Goal: Task Accomplishment & Management: Complete application form

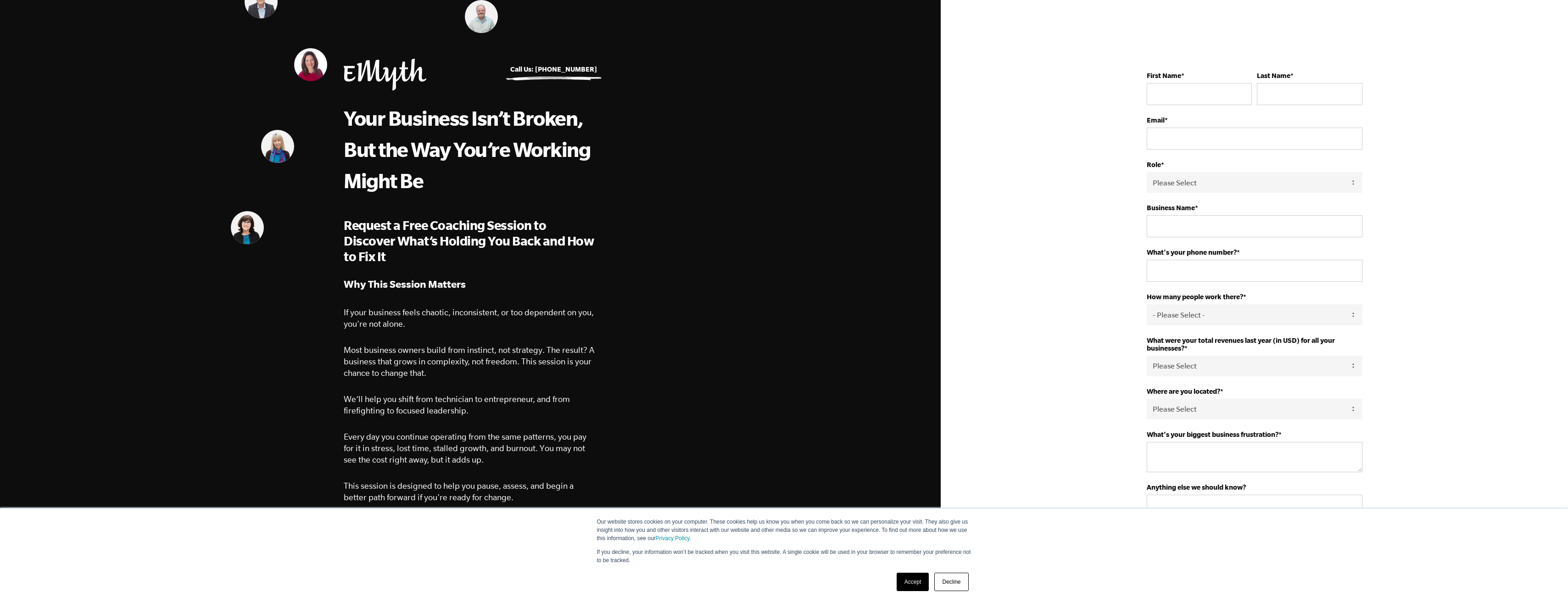
click at [911, 579] on link "Accept" at bounding box center [913, 582] width 33 height 18
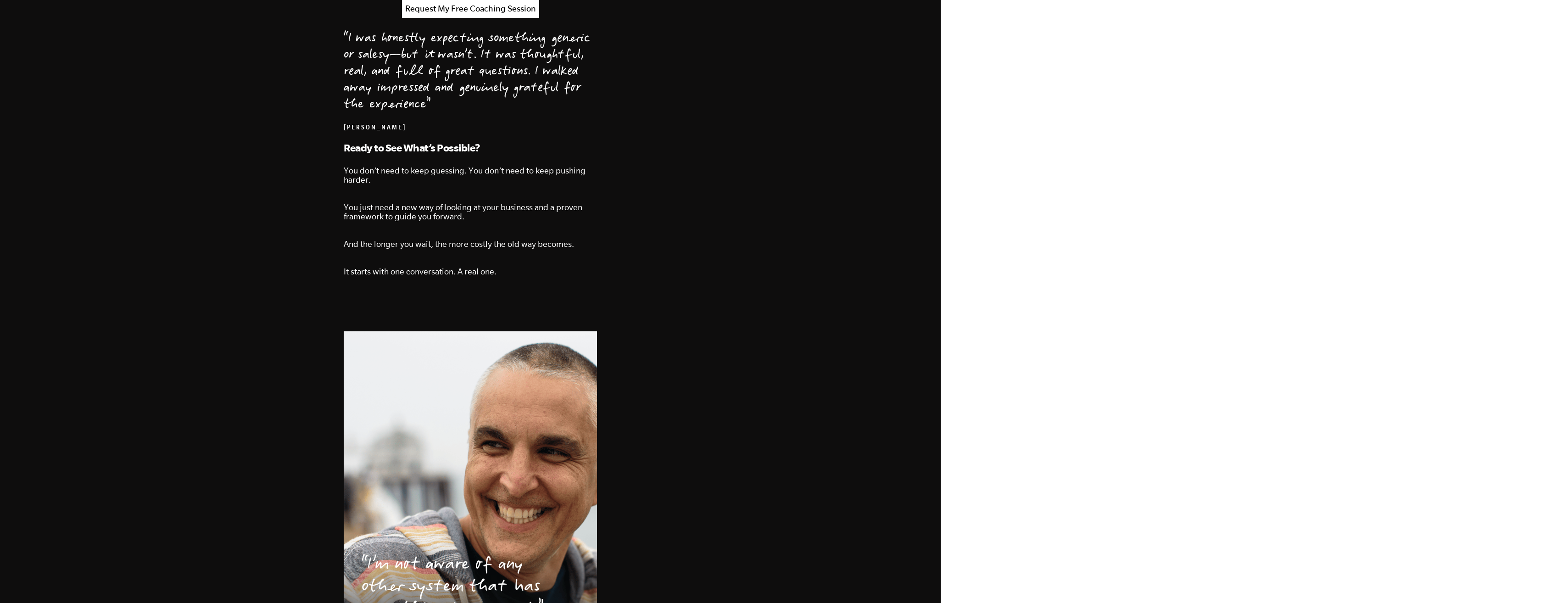
scroll to position [985, 0]
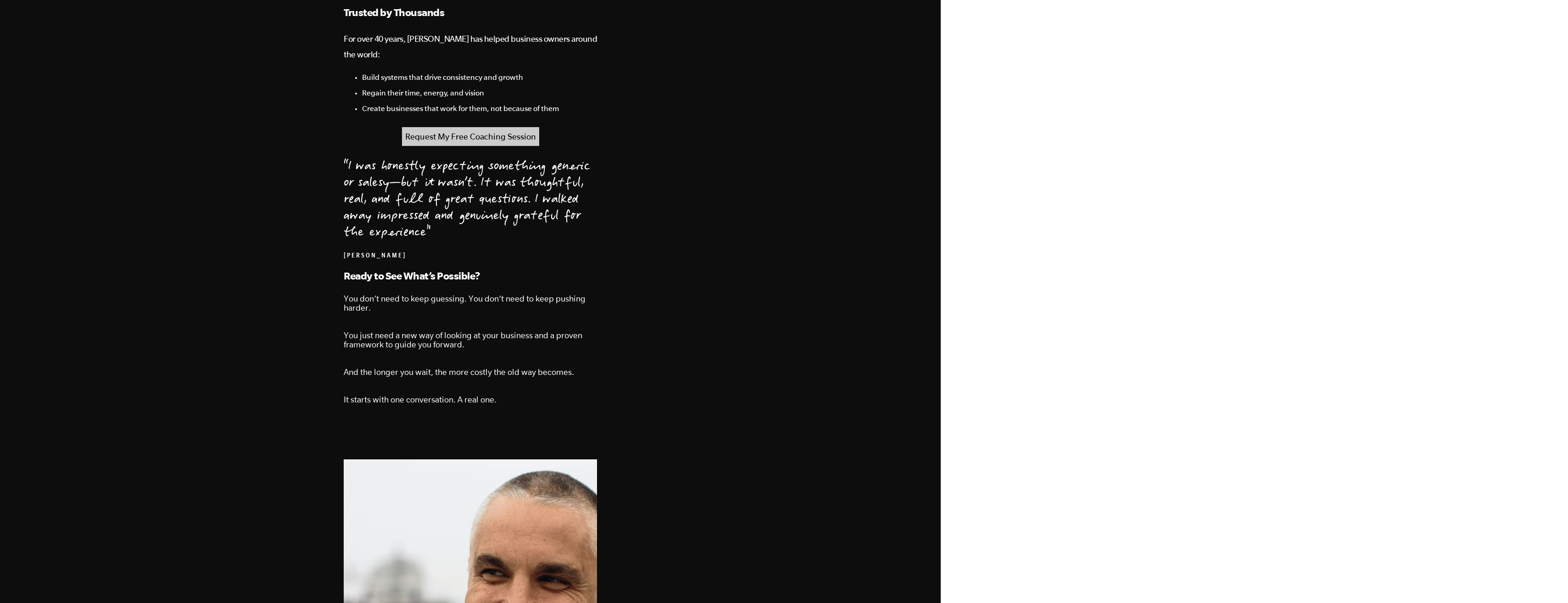
click at [463, 127] on link "Request My Free Coaching Session" at bounding box center [470, 136] width 137 height 19
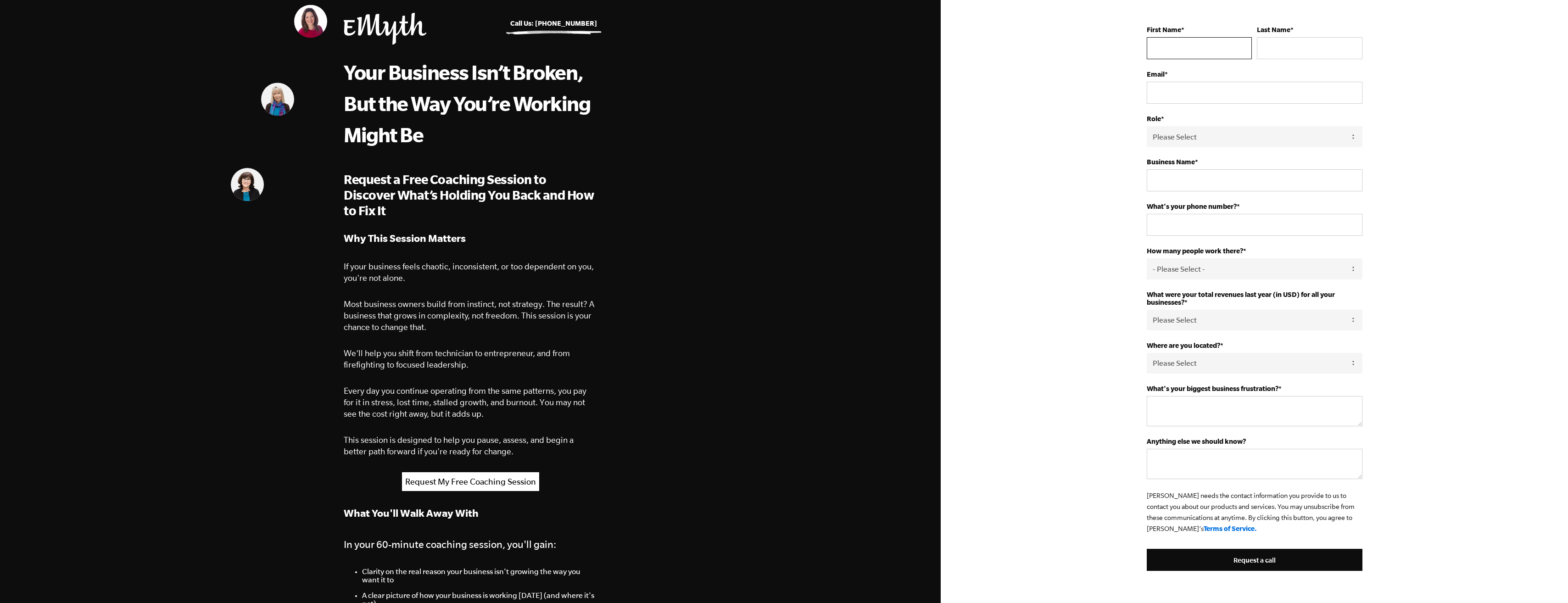
click at [1199, 46] on input "First Name *" at bounding box center [1199, 48] width 105 height 22
type input "James"
type input "Esver"
type input "jamesesver441@gmail.com"
click at [1179, 176] on input "Business Name *" at bounding box center [1255, 180] width 215 height 22
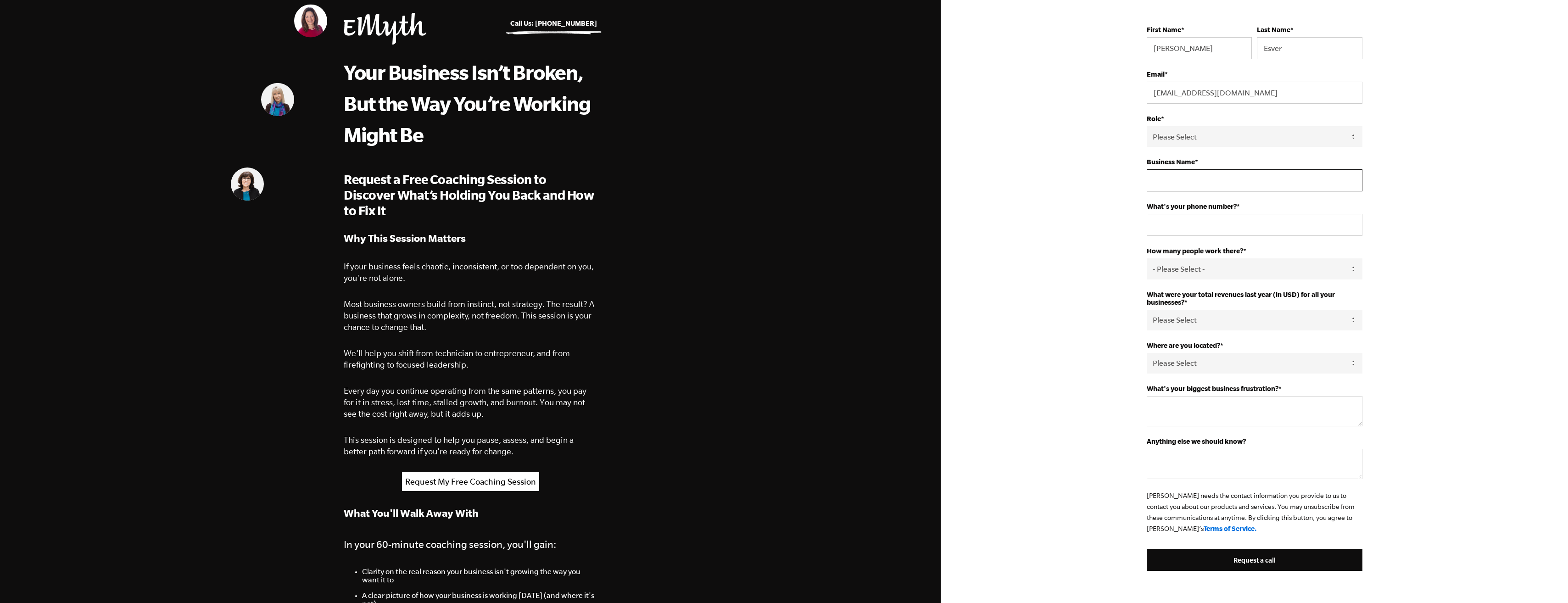
click at [1209, 176] on input "Business Name *" at bounding box center [1255, 180] width 215 height 22
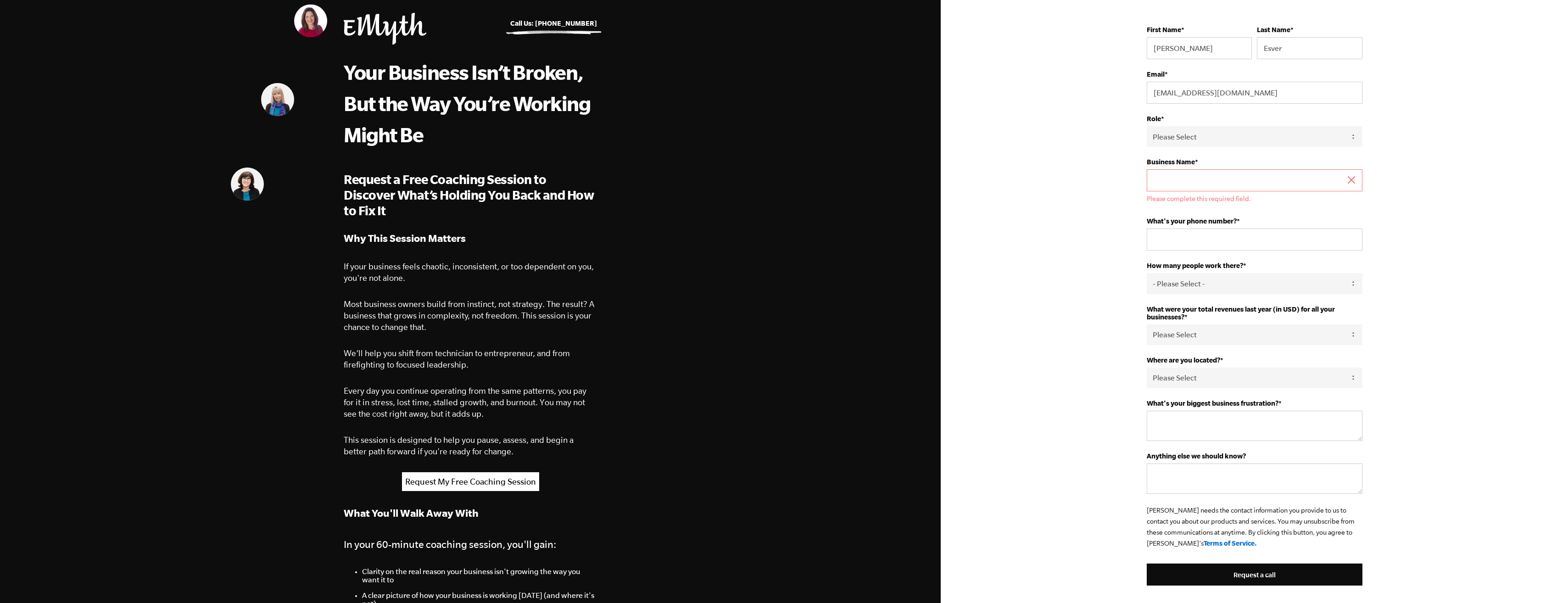
click at [1213, 182] on input "Business Name *" at bounding box center [1255, 180] width 215 height 22
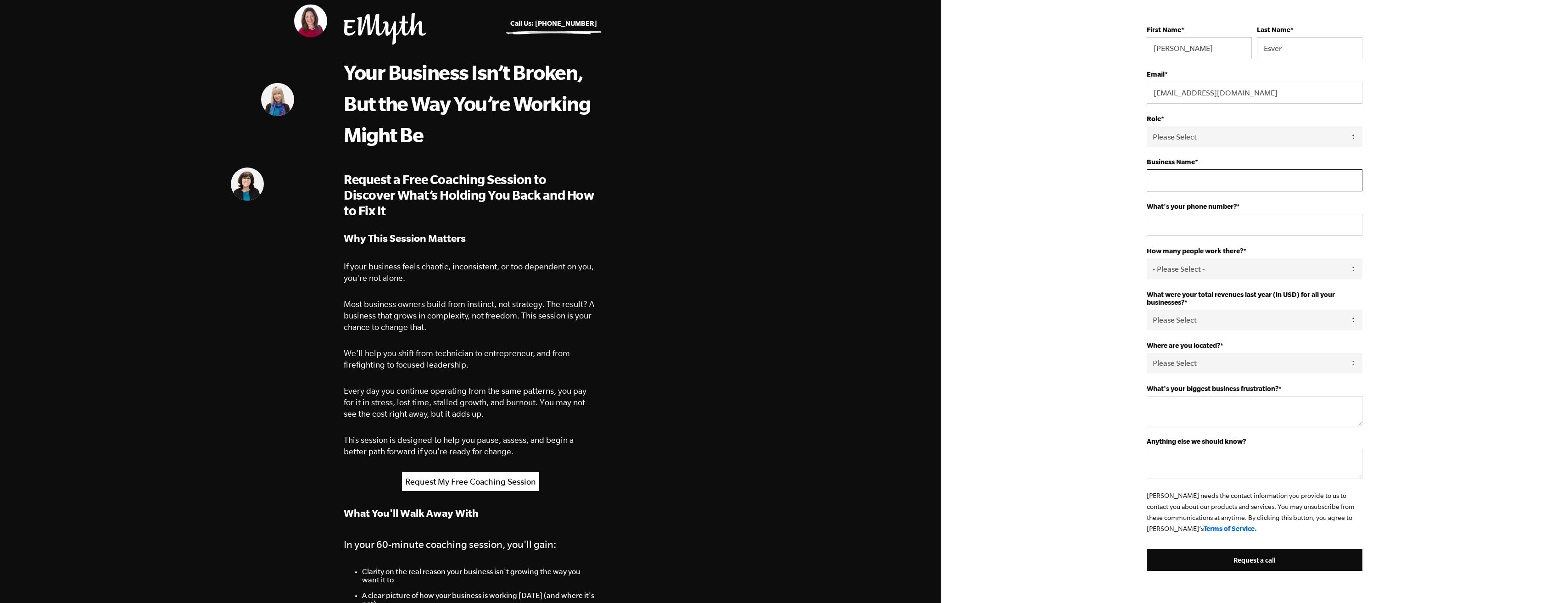
type input "f"
type input "House of Uncommon Grounds"
type input "415-318-9785"
click at [1352, 269] on select "- Please Select - 50+ 35-49 20-34 10-19 4-9 1-3 0 tfa_105 tfa_106 tfa_107 tfa_1…" at bounding box center [1255, 268] width 215 height 21
select select "4-9"
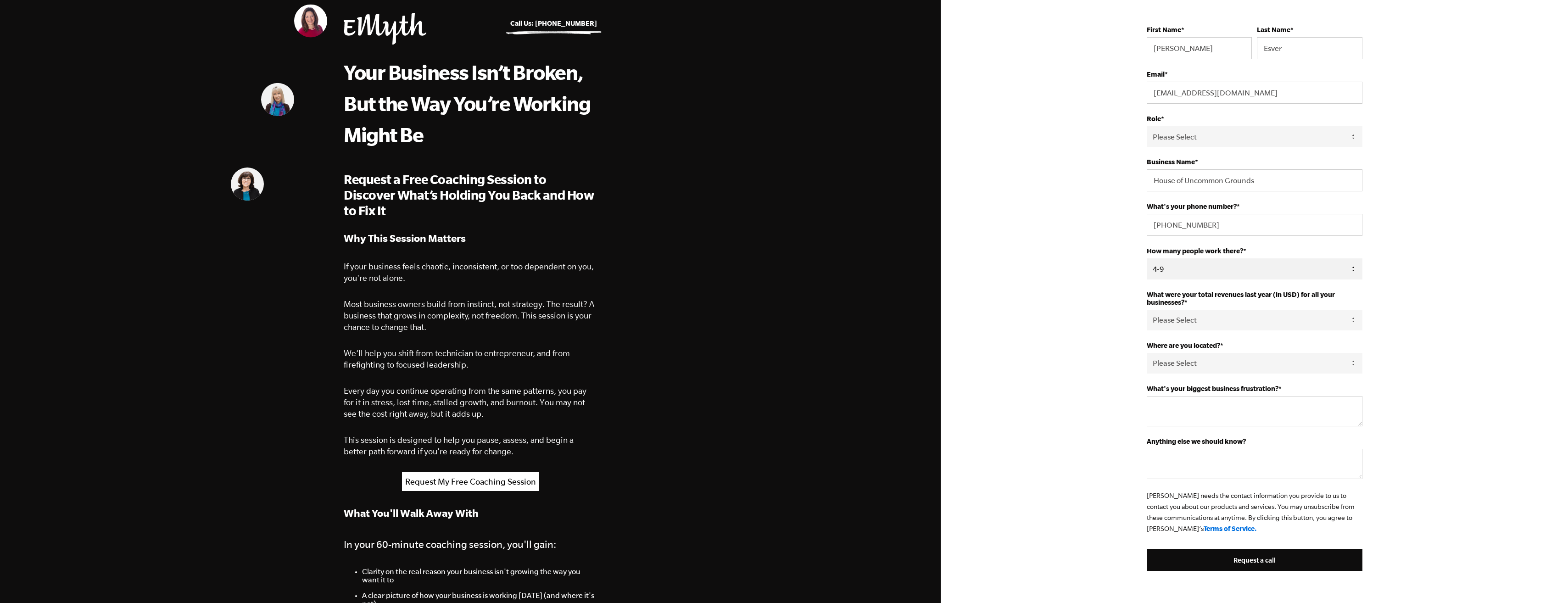
click at [1147, 258] on select "- Please Select - 50+ 35-49 20-34 10-19 4-9 1-3 0 tfa_105 tfa_106 tfa_107 tfa_1…" at bounding box center [1255, 268] width 215 height 21
click at [1338, 317] on select "Please Select 0-75K 76-150K 151-275K 276-500K 501-750K 751-1M 1-2.5M 2.5-5M 5-1…" at bounding box center [1255, 320] width 215 height 21
select select "276-500K"
click at [1147, 310] on select "Please Select 0-75K 76-150K 151-275K 276-500K 501-750K 751-1M 1-2.5M 2.5-5M 5-1…" at bounding box center [1255, 320] width 215 height 21
click at [1348, 364] on select "Please Select United States Afghanistan Åland Islands Albania Algeria American …" at bounding box center [1255, 363] width 215 height 21
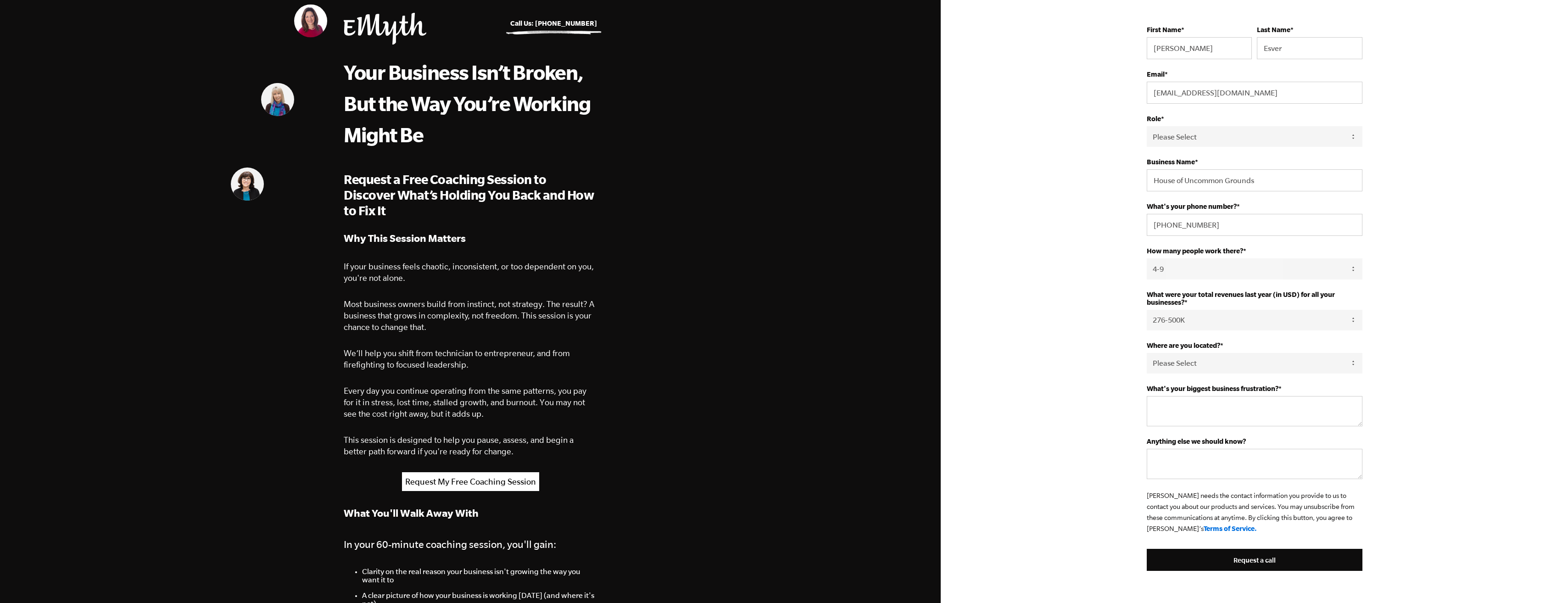
select select "United States"
click at [1147, 353] on select "Please Select United States Afghanistan Åland Islands Albania Algeria American …" at bounding box center [1255, 363] width 215 height 21
click at [1191, 408] on textarea "What's your biggest business frustration? *" at bounding box center [1255, 411] width 215 height 30
type textarea "Scaling and building systems that will awaken the leadership team's performance…"
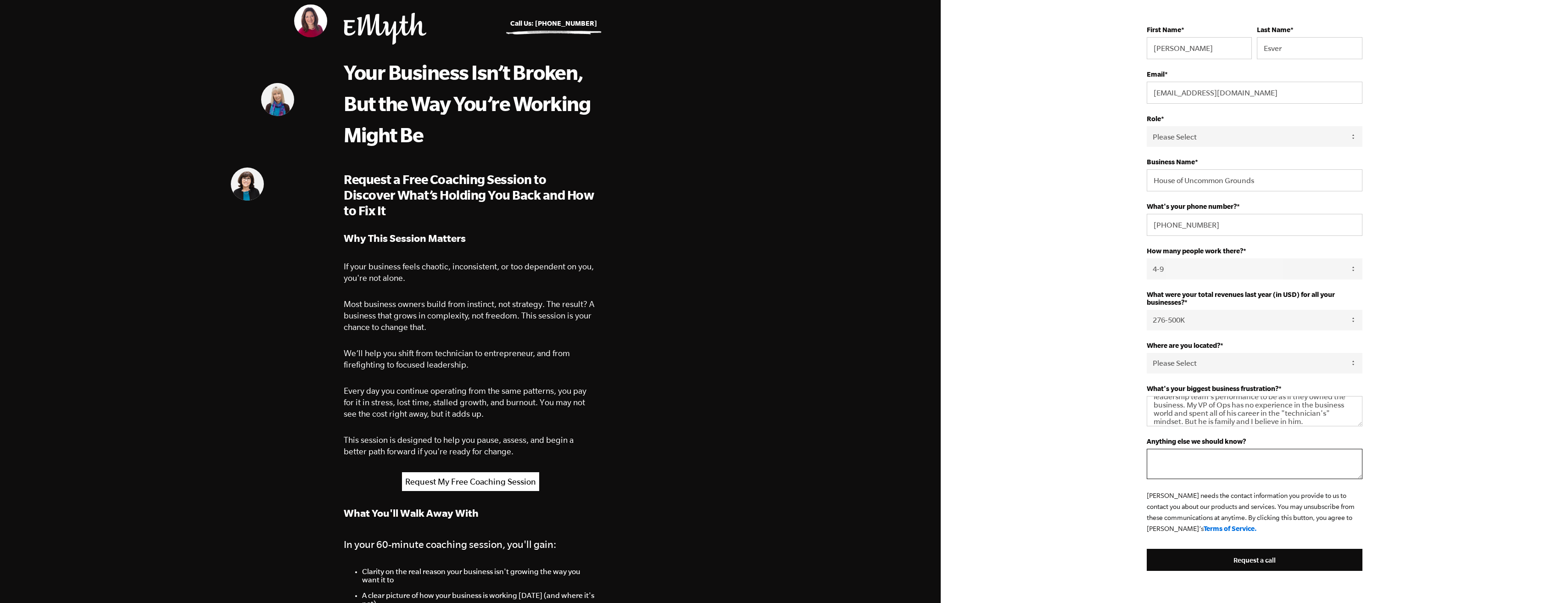
click at [1181, 451] on textarea "Anything else we should know?" at bounding box center [1255, 464] width 215 height 30
type textarea "I purchased the business with legacy accounts, but the infrastructure was week."
click at [1251, 555] on input "Request a call" at bounding box center [1255, 560] width 215 height 22
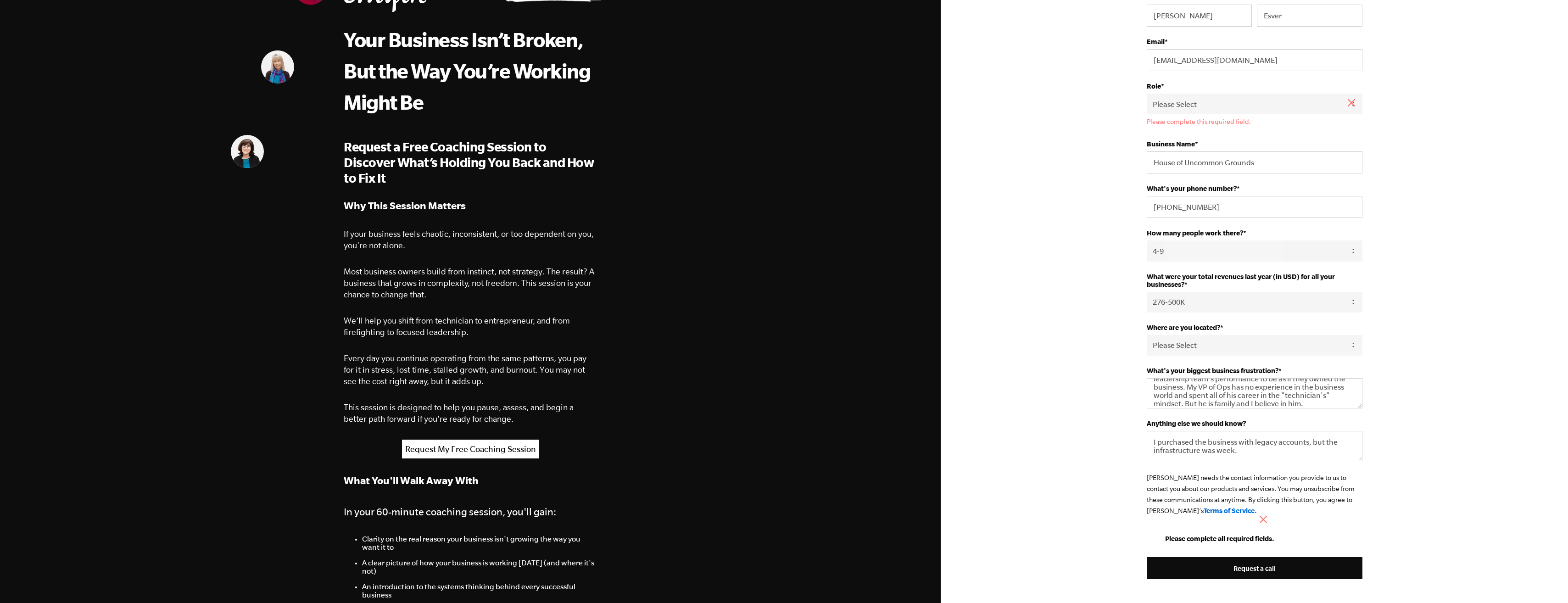
scroll to position [184, 0]
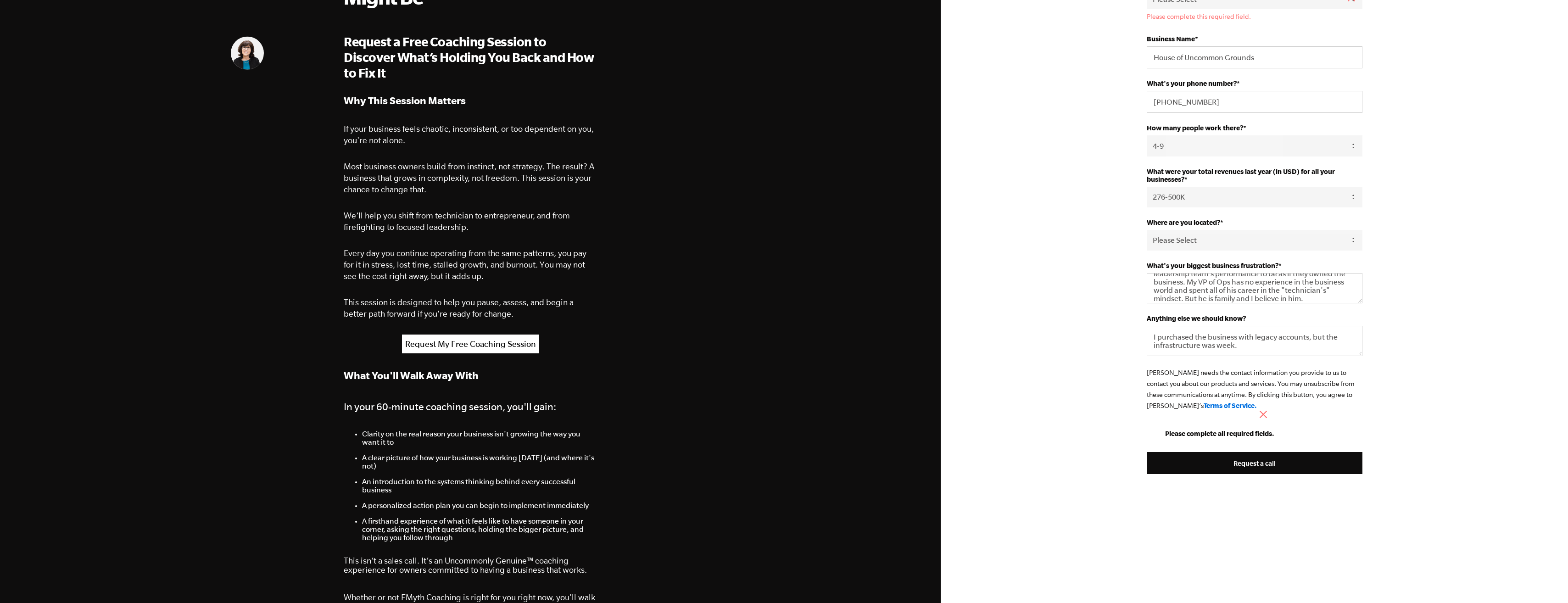
click at [1203, 405] on link "Terms of Service." at bounding box center [1230, 405] width 53 height 8
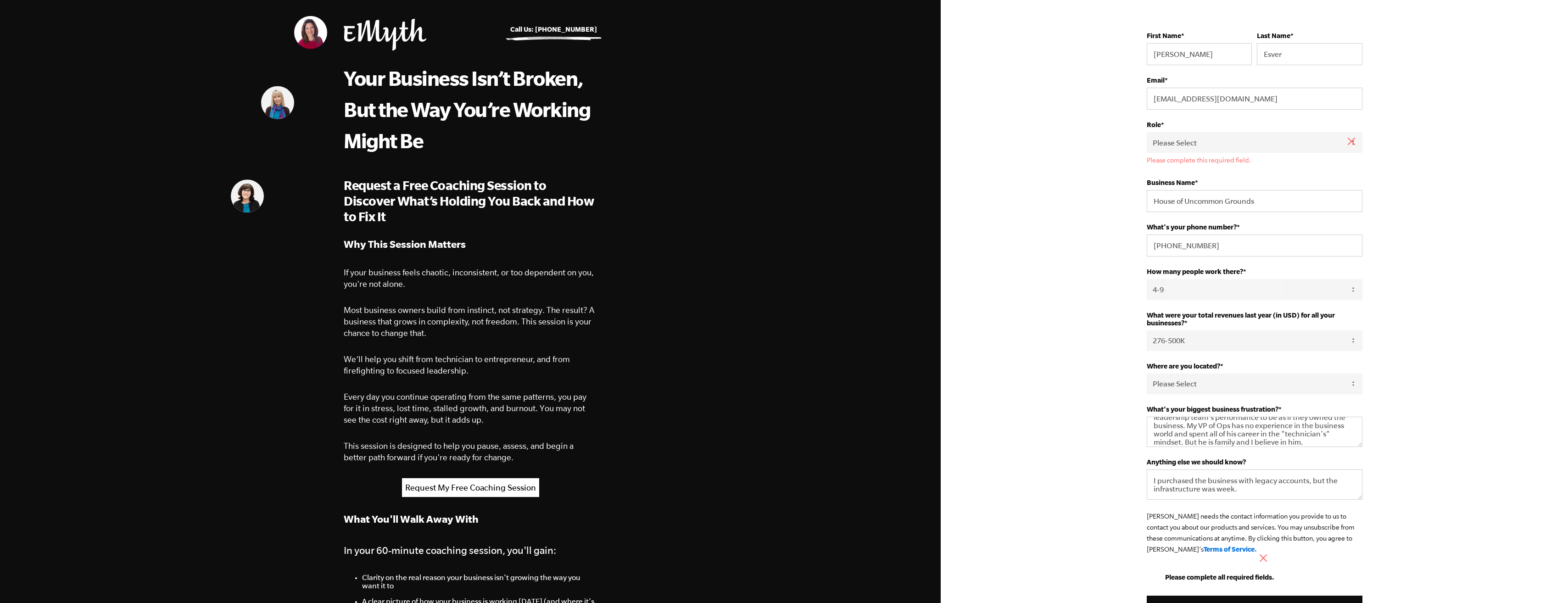
scroll to position [0, 0]
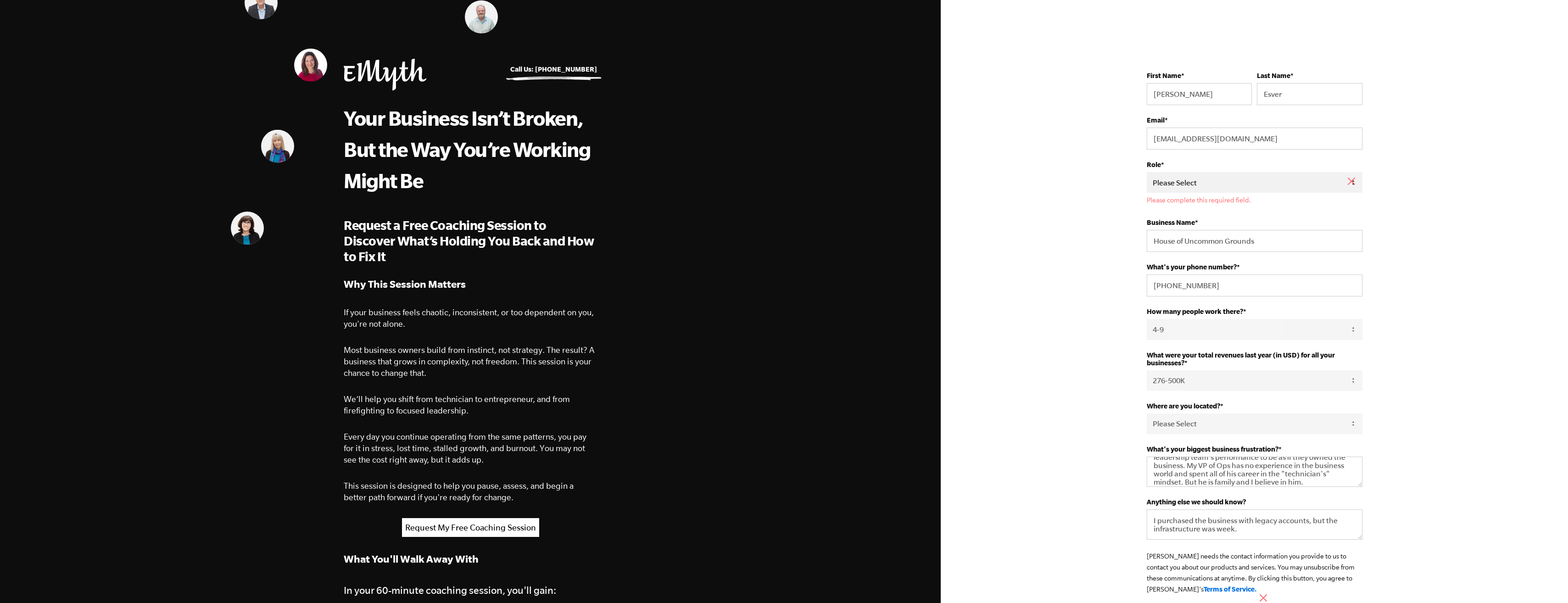
click at [1267, 181] on select "Please Select Owner Partner / Co-Owner Executive Employee / Other" at bounding box center [1255, 183] width 215 height 21
select select "Partner / Co-Owner"
click at [1147, 172] on select "Please Select Owner Partner / Co-Owner Executive Employee / Other" at bounding box center [1255, 183] width 215 height 21
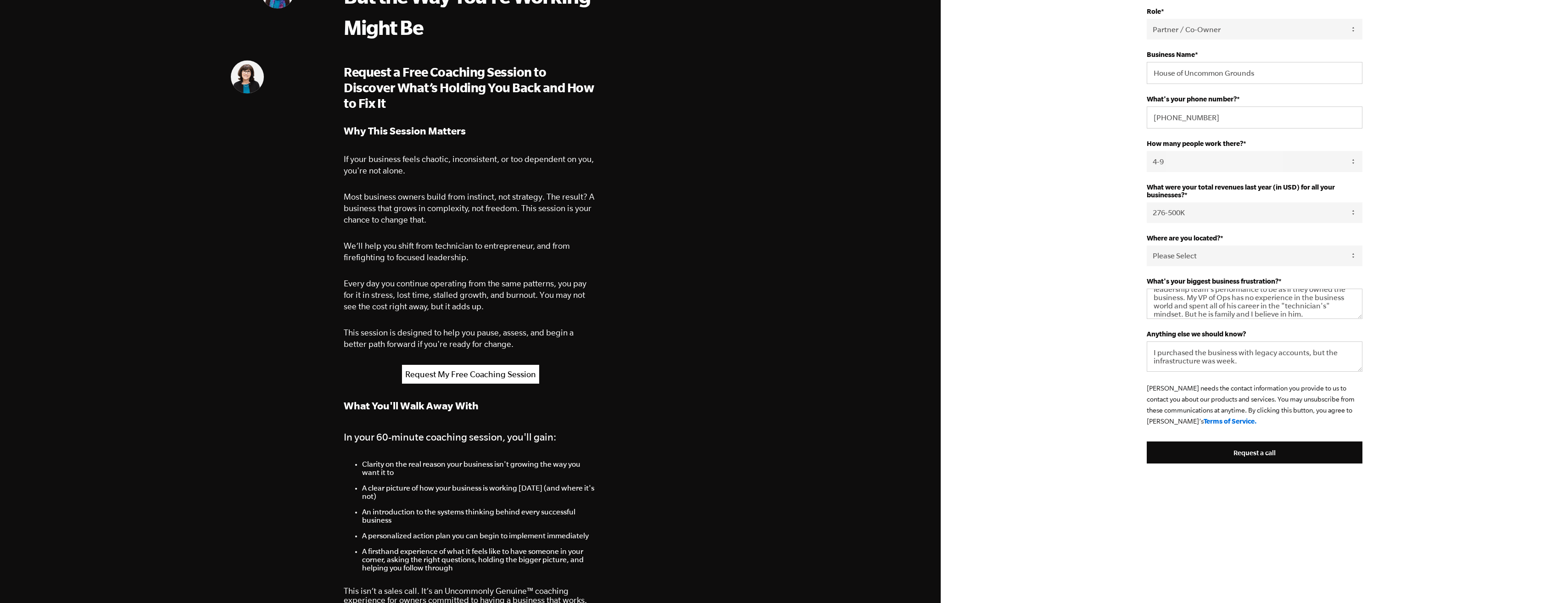
scroll to position [229, 0]
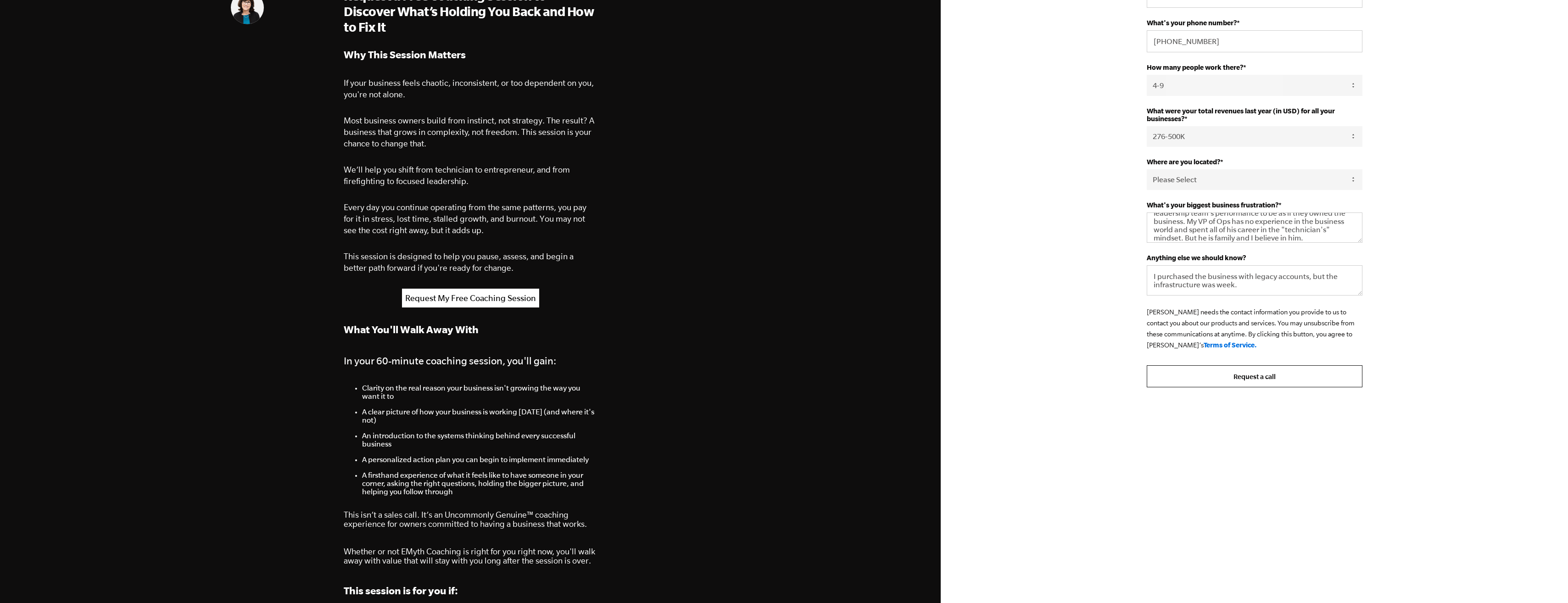
click at [1255, 377] on input "Request a call" at bounding box center [1255, 376] width 215 height 22
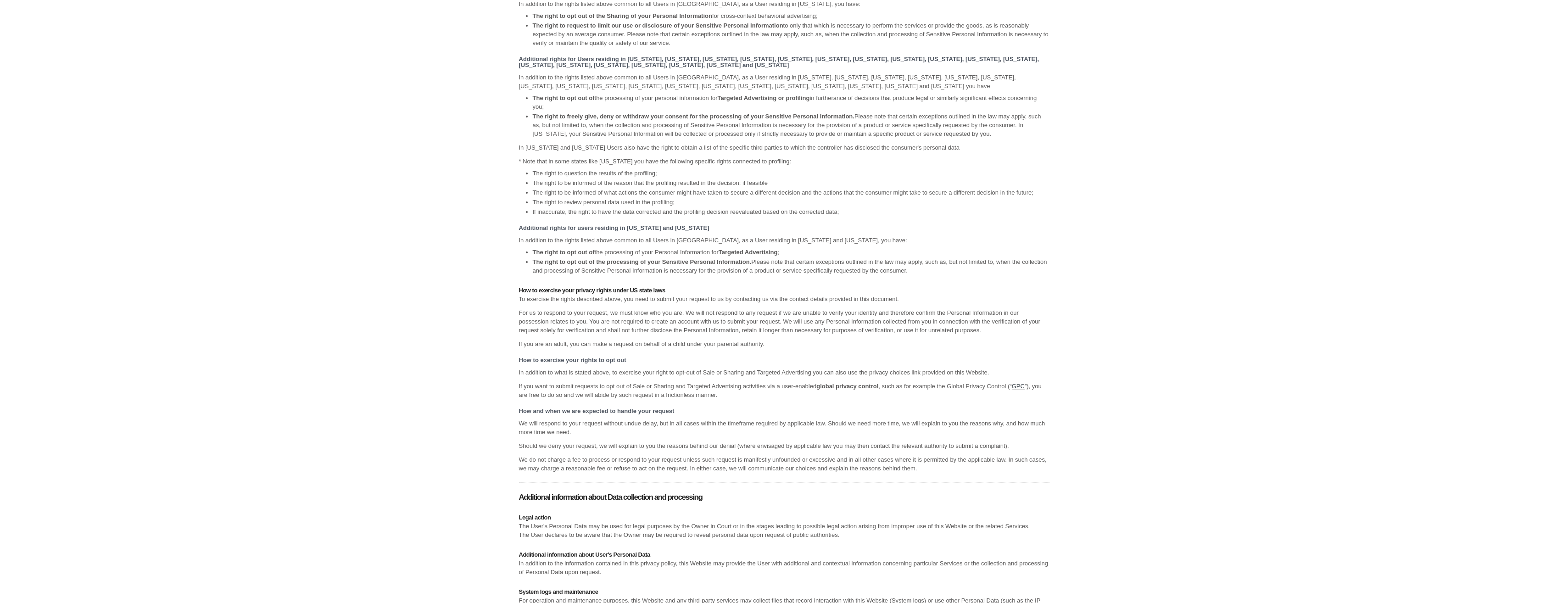
scroll to position [6689, 0]
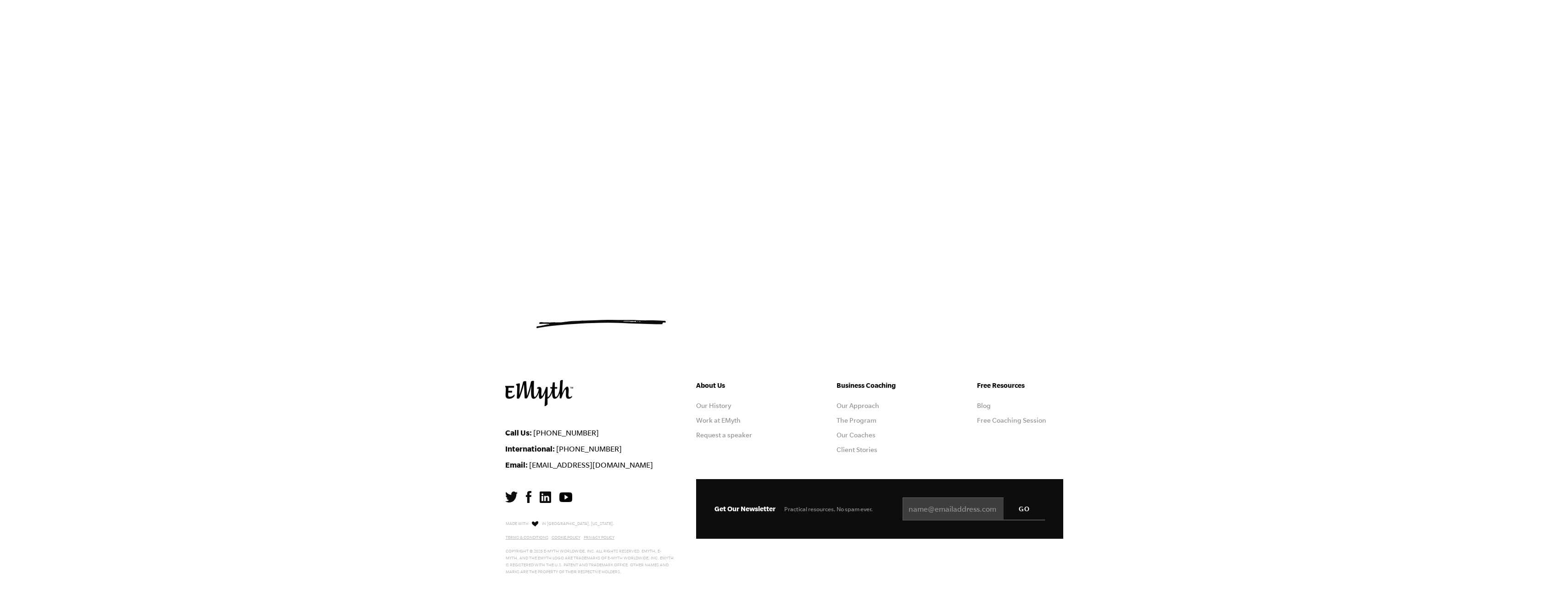
scroll to position [379, 0]
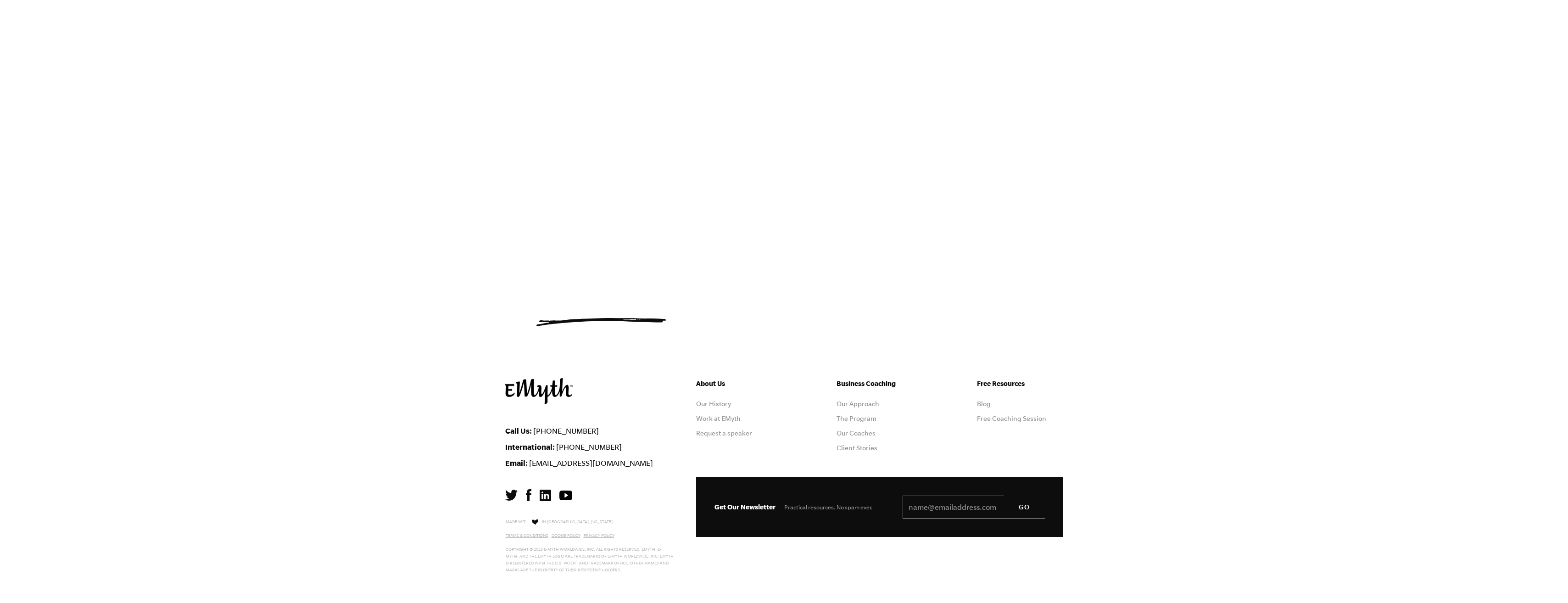
click at [931, 502] on input "Email *" at bounding box center [974, 507] width 142 height 23
type input "jamesesver441@gmail.com"
click at [1026, 508] on input "GO" at bounding box center [1024, 506] width 41 height 22
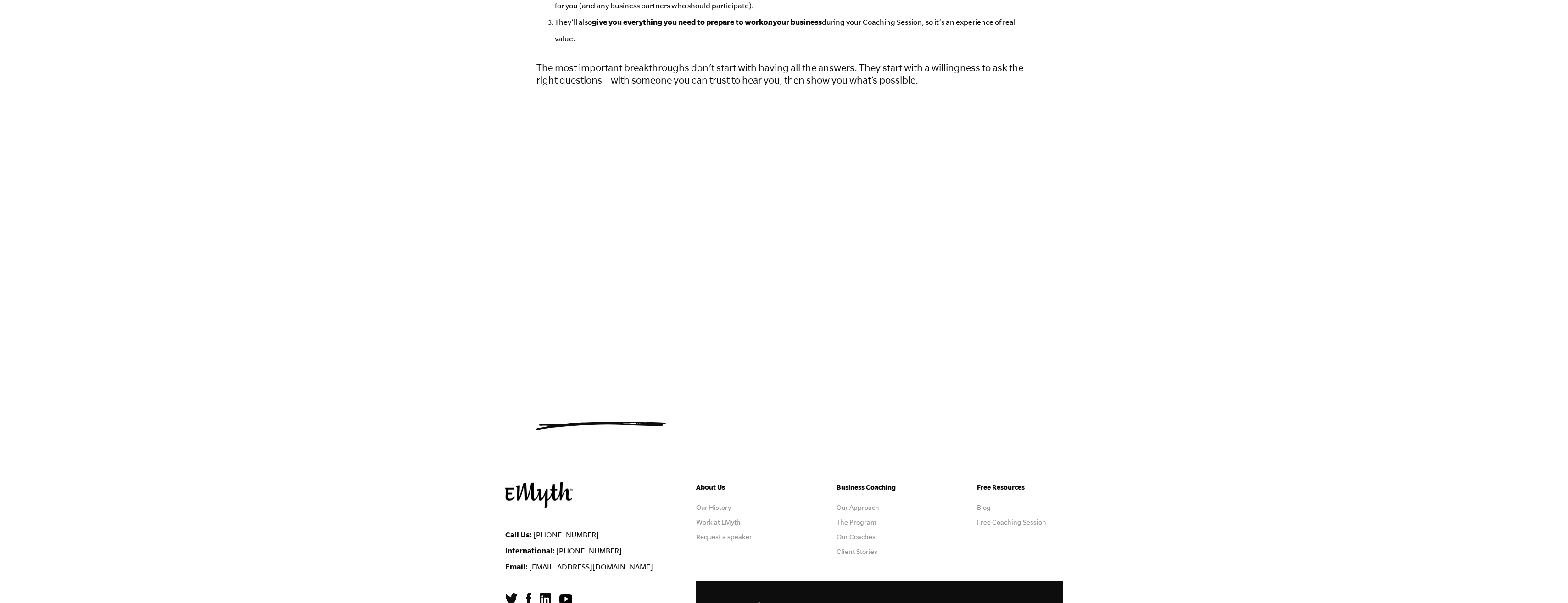
scroll to position [368, 0]
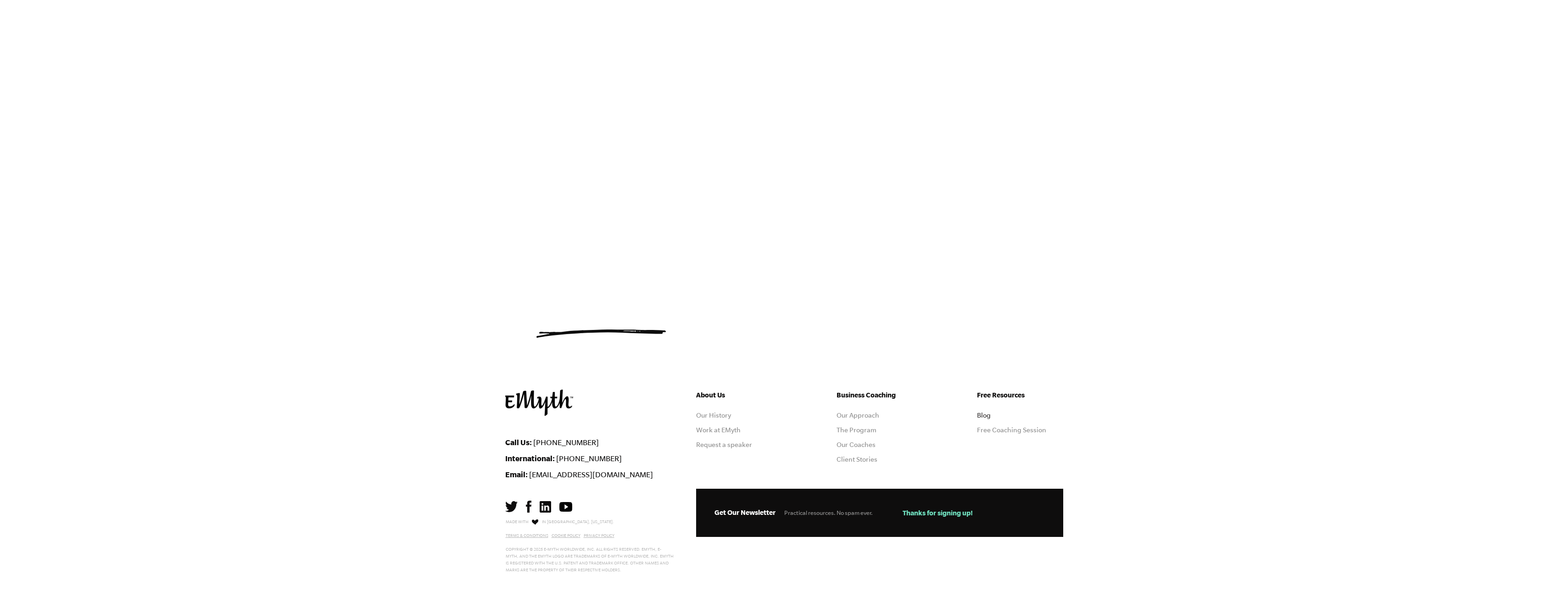
click at [982, 415] on link "Blog" at bounding box center [984, 415] width 14 height 7
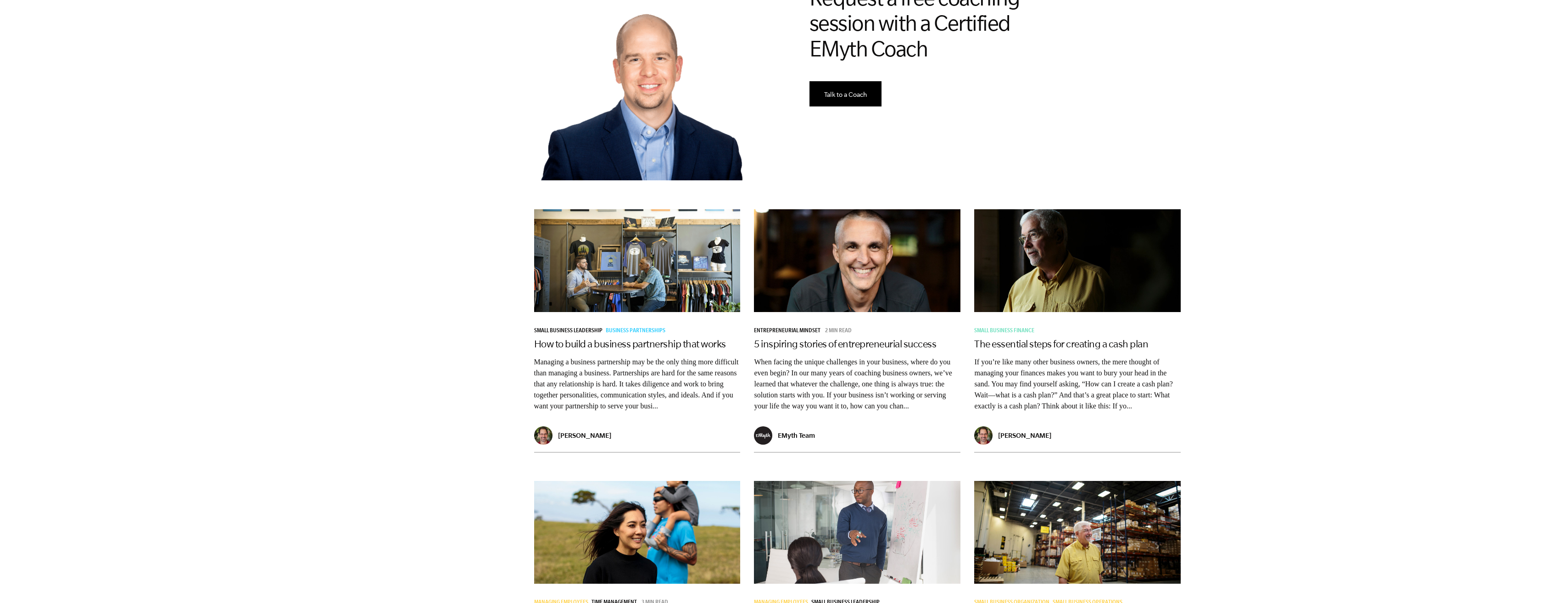
scroll to position [504, 0]
click at [628, 344] on link "How to build a business partnership that works" at bounding box center [630, 343] width 192 height 11
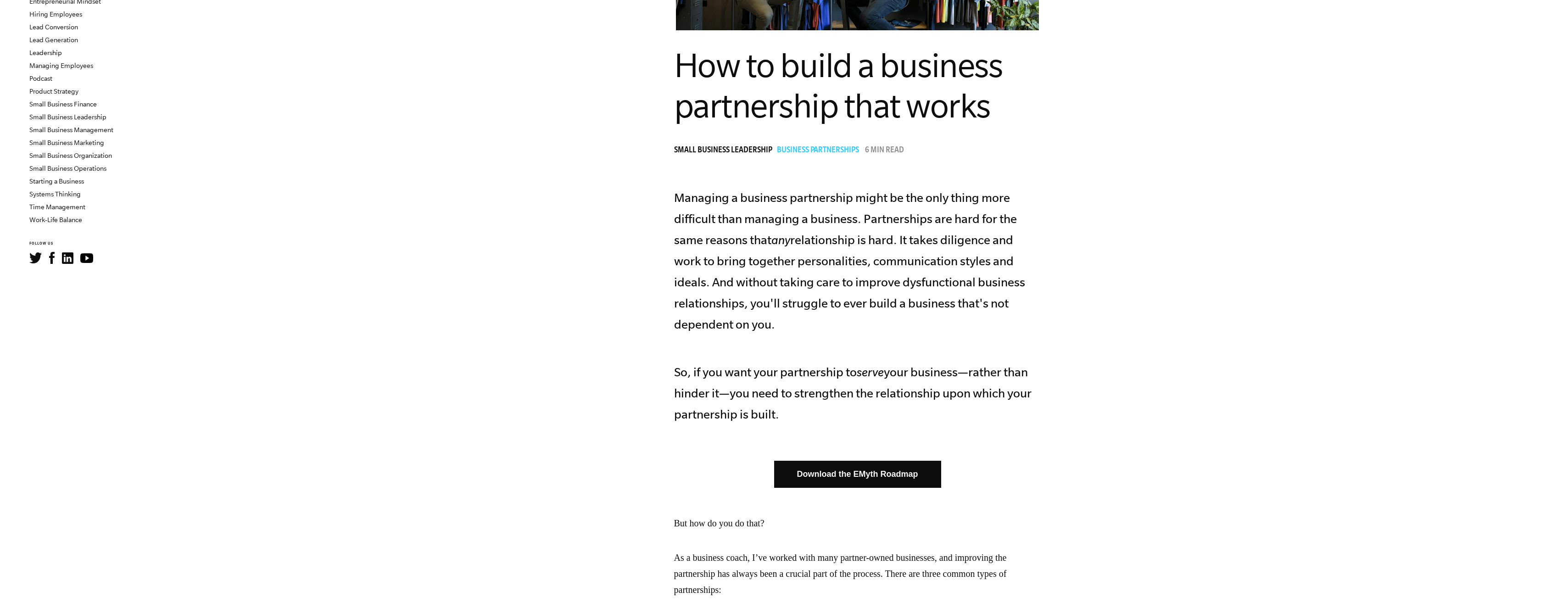
scroll to position [229, 0]
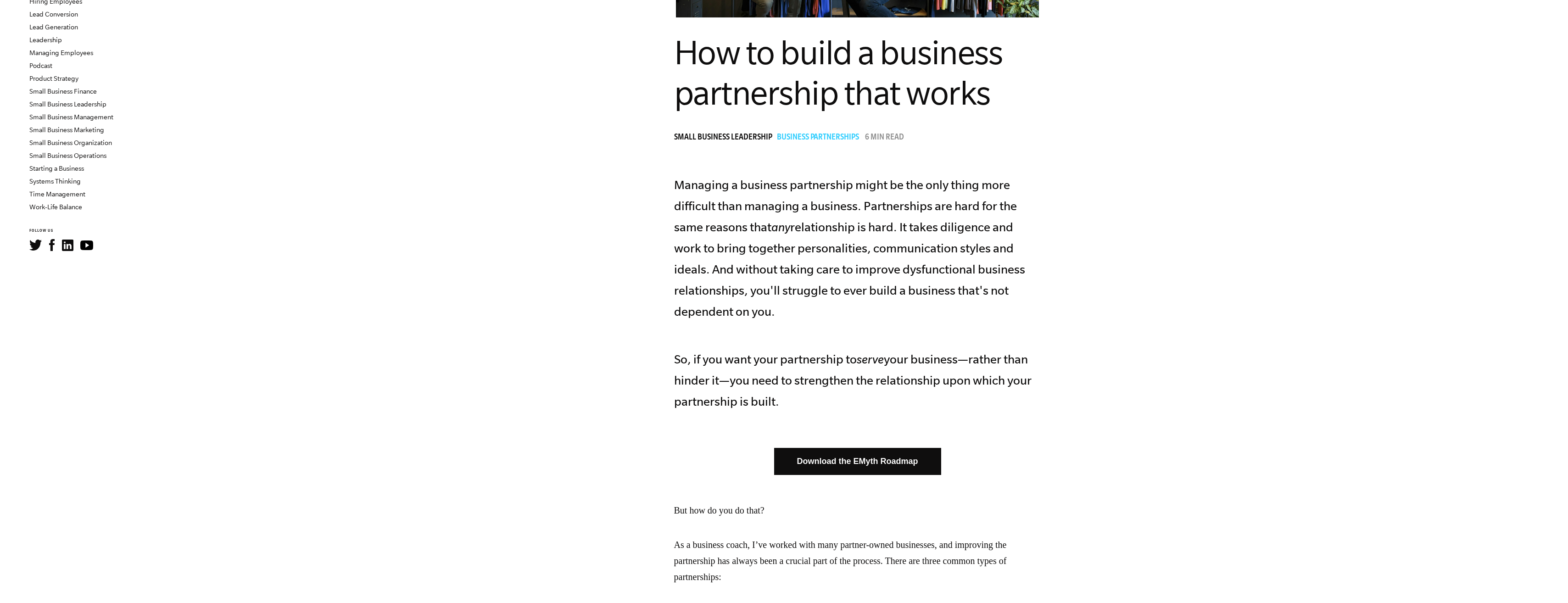
click at [835, 458] on link "Download the EMyth Roadmap" at bounding box center [858, 461] width 167 height 27
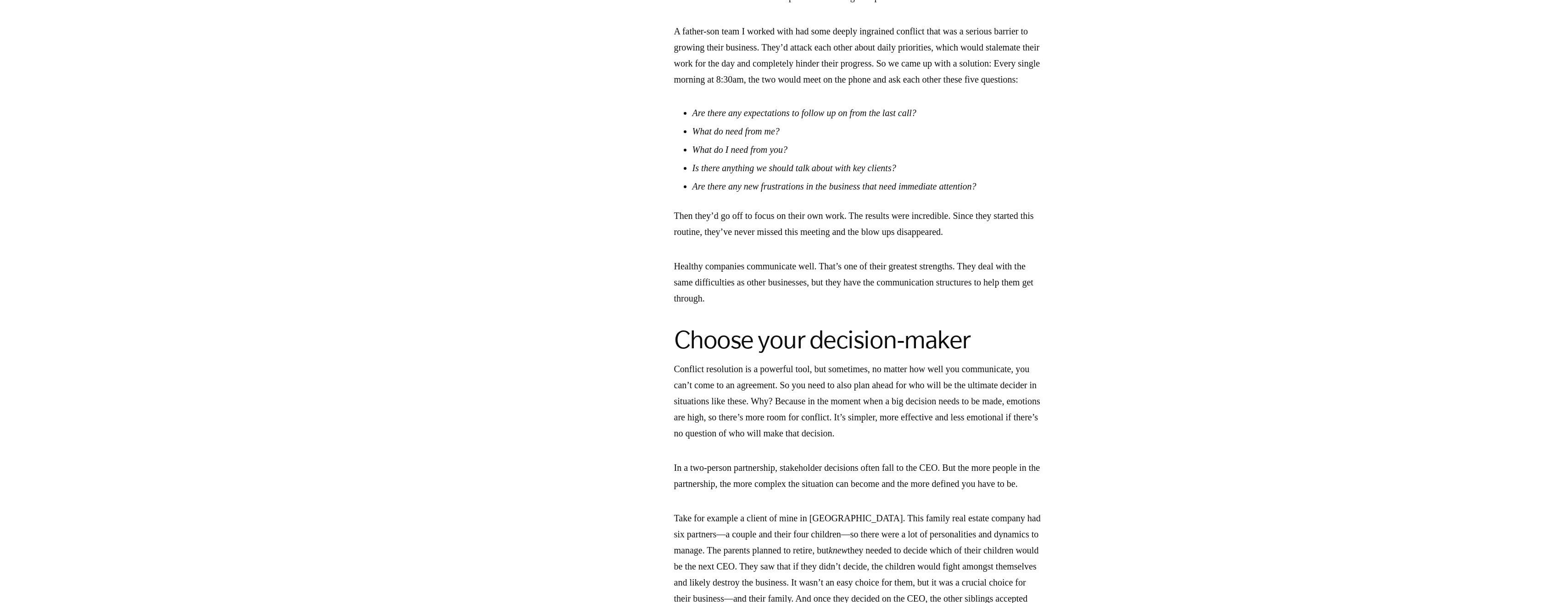
scroll to position [2018, 0]
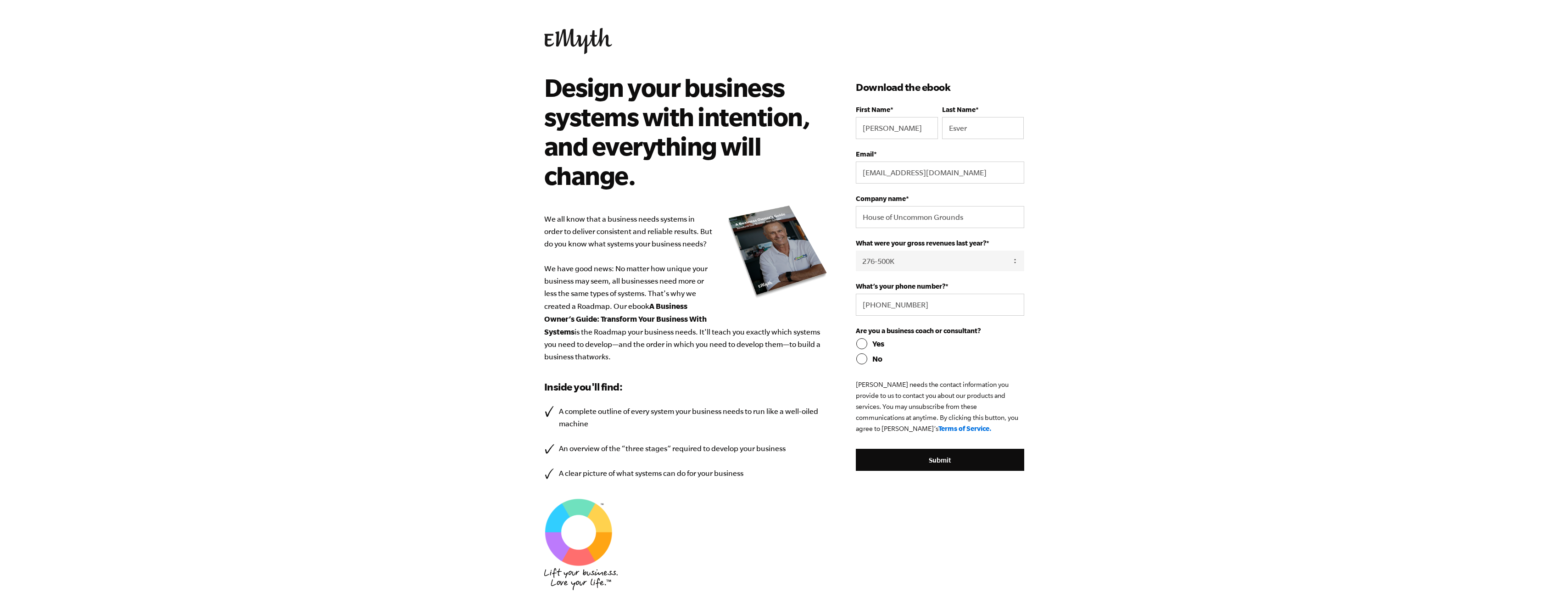
select select "276-500K"
click at [873, 364] on fieldset "Are you a business coach or consultant? Yes No" at bounding box center [940, 353] width 168 height 52
click at [864, 363] on input "No" at bounding box center [940, 358] width 168 height 11
radio input "true"
click at [931, 458] on input "Submit" at bounding box center [940, 459] width 168 height 22
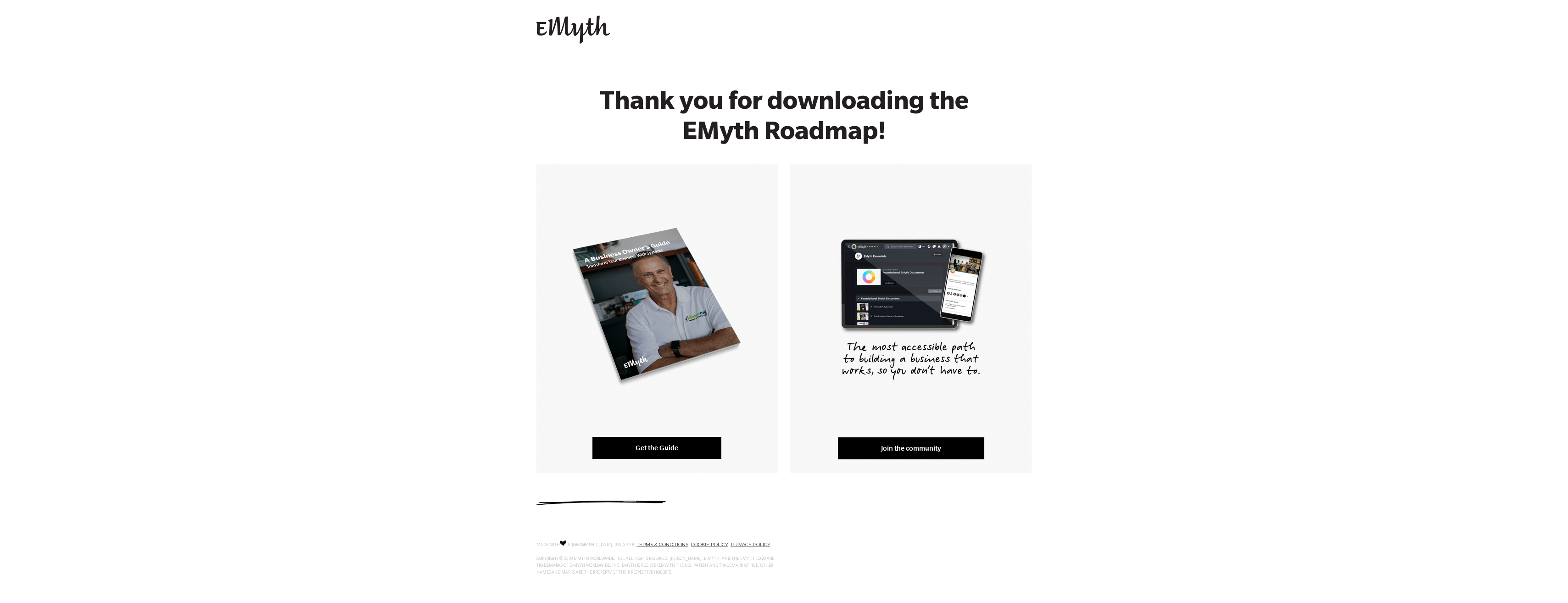
click at [667, 444] on link "Get the Guide" at bounding box center [657, 448] width 129 height 22
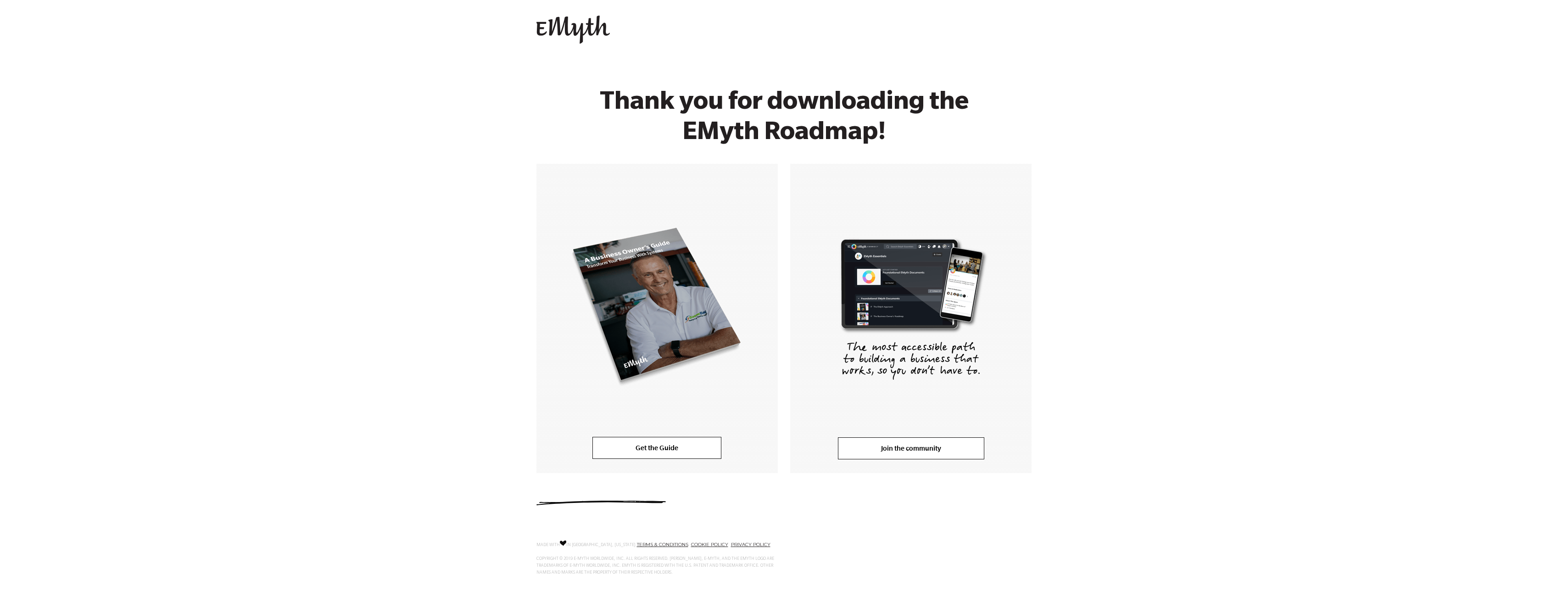
click at [912, 441] on link "Join the community" at bounding box center [911, 448] width 146 height 22
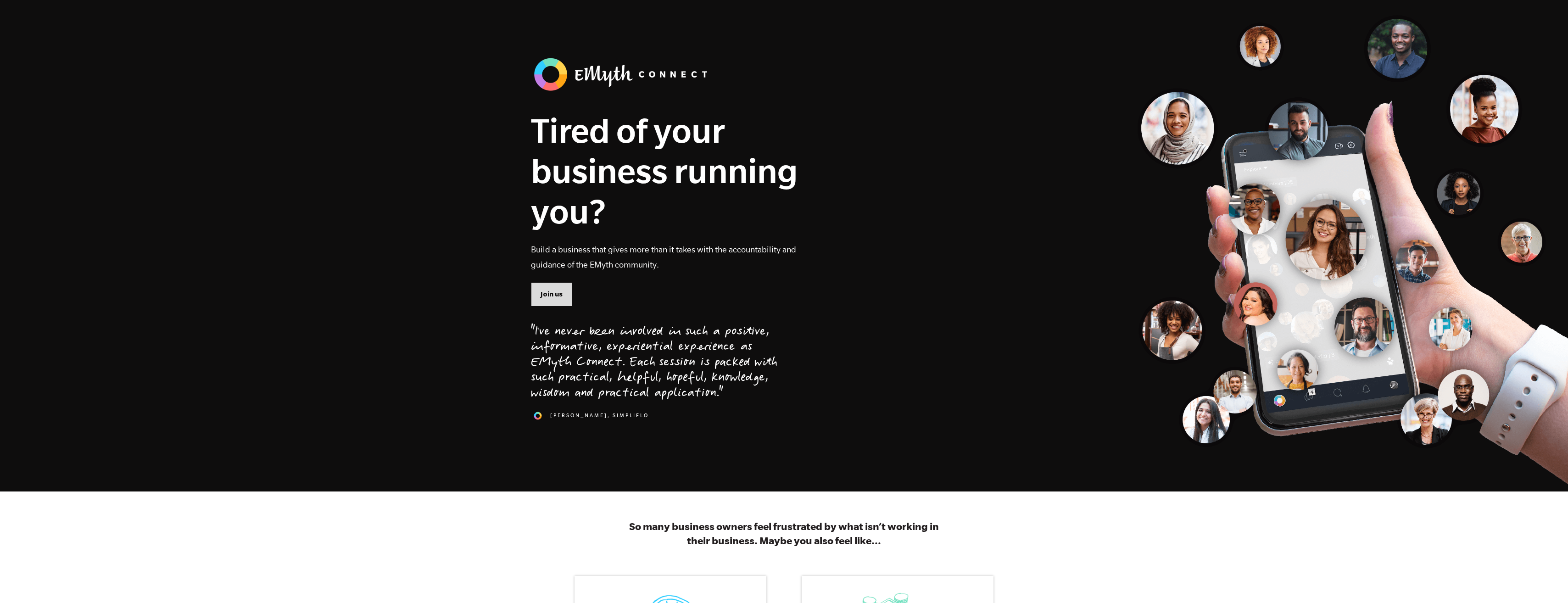
click at [553, 295] on span "Join us" at bounding box center [551, 294] width 22 height 10
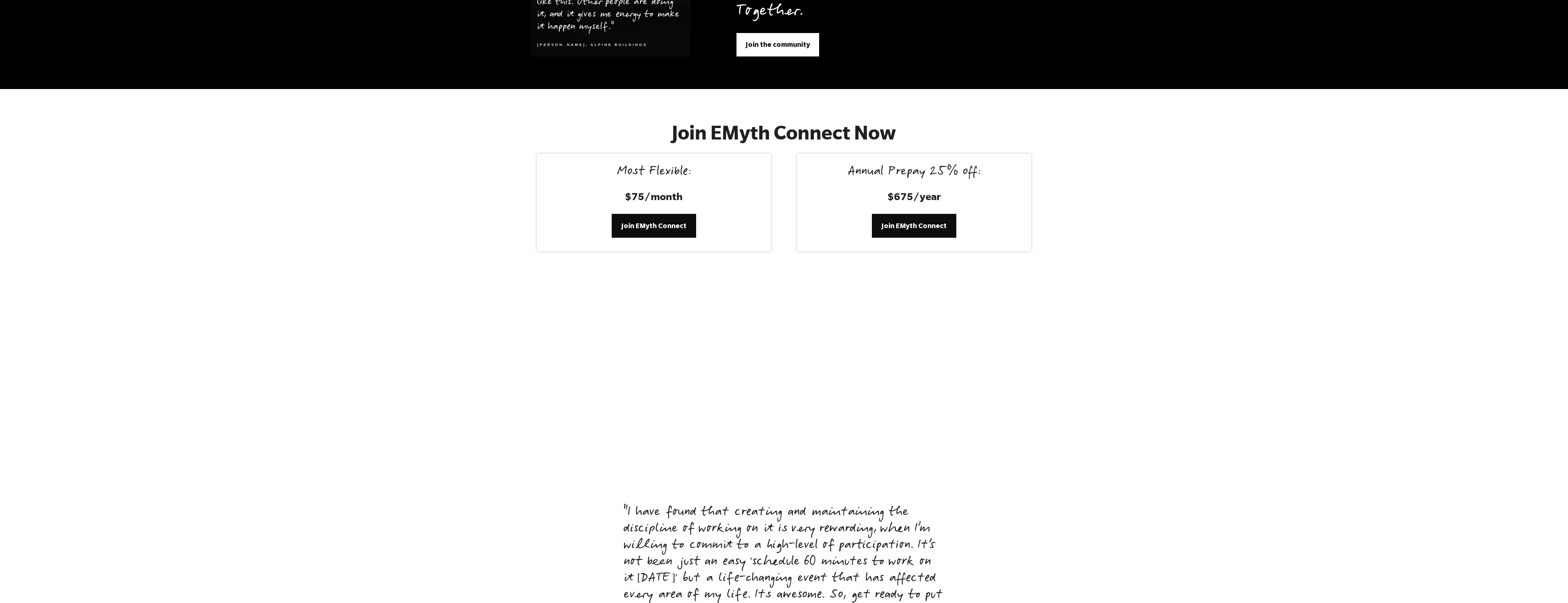
scroll to position [3703, 0]
